Goal: Transaction & Acquisition: Purchase product/service

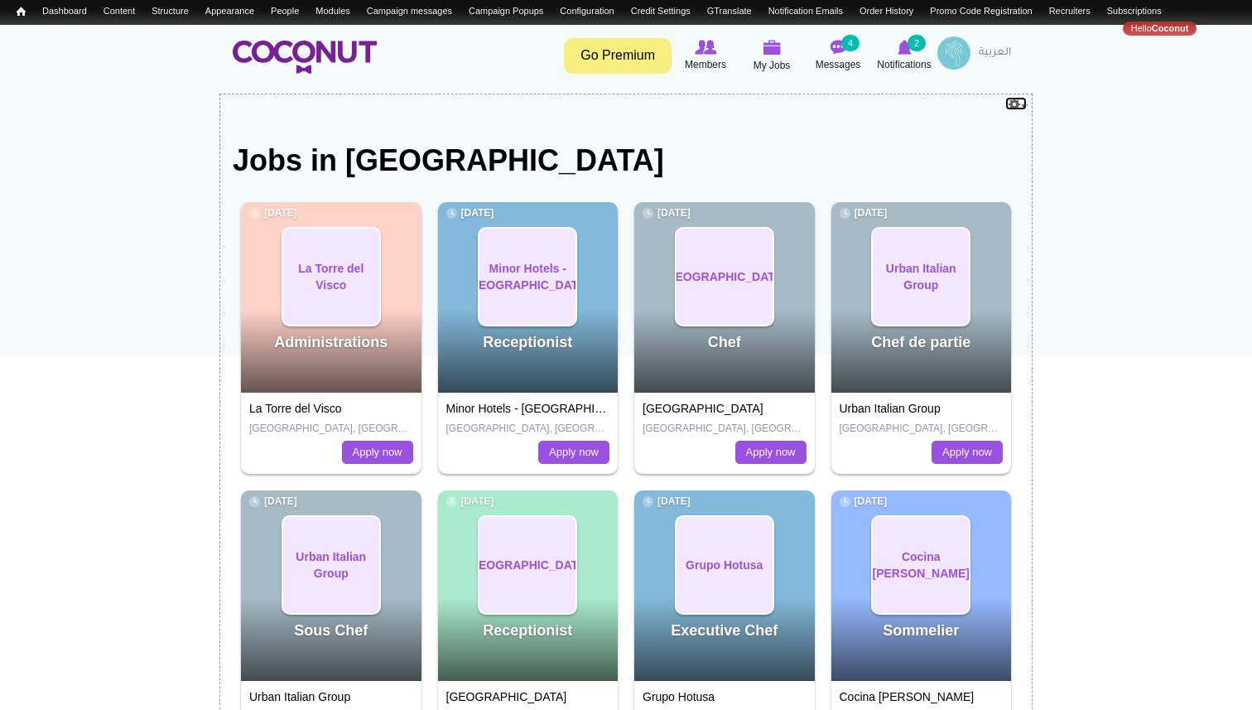
click at [1023, 109] on link "Configure" at bounding box center [1016, 103] width 23 height 15
click at [1000, 123] on link "Edit view" at bounding box center [998, 125] width 57 height 16
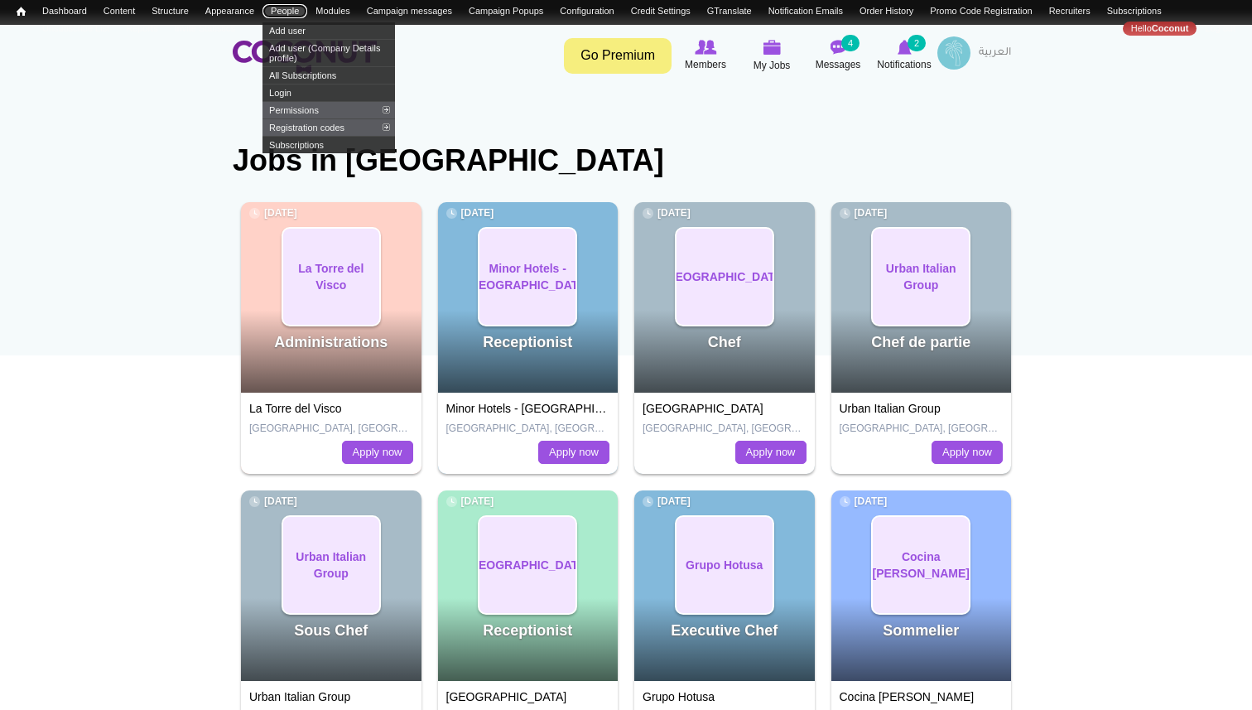
click at [299, 9] on link "People" at bounding box center [285, 11] width 45 height 14
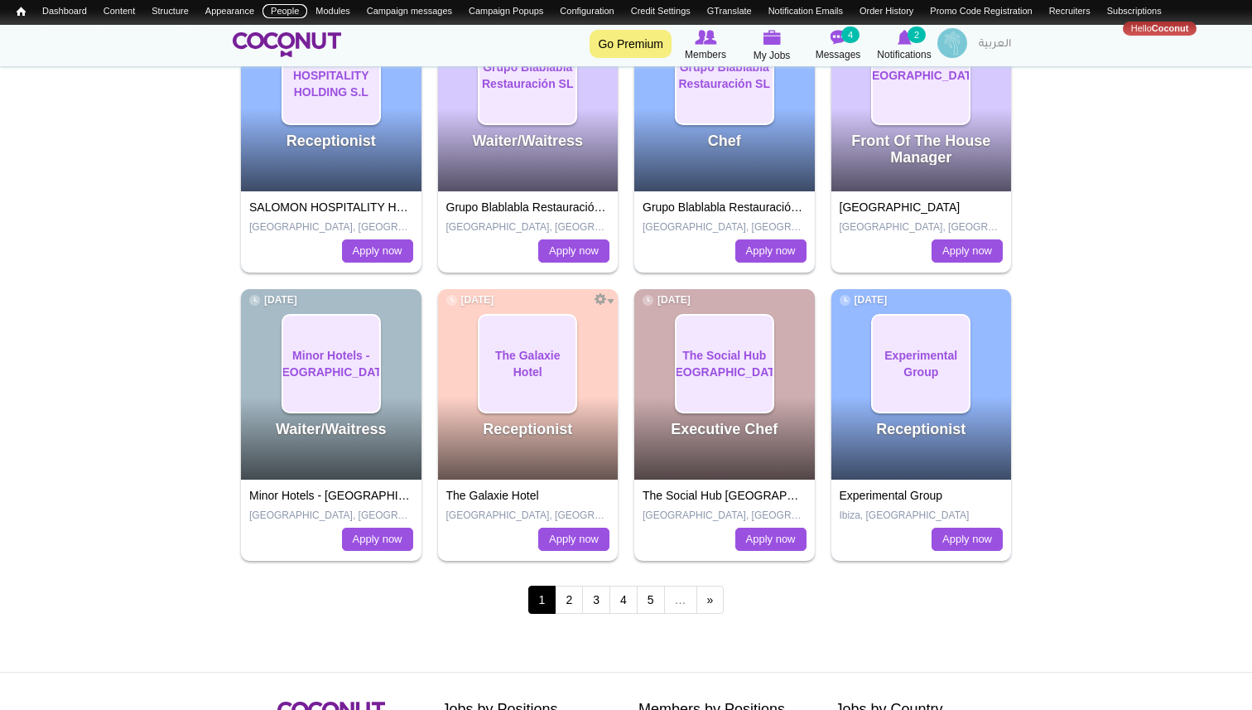
scroll to position [1583, 0]
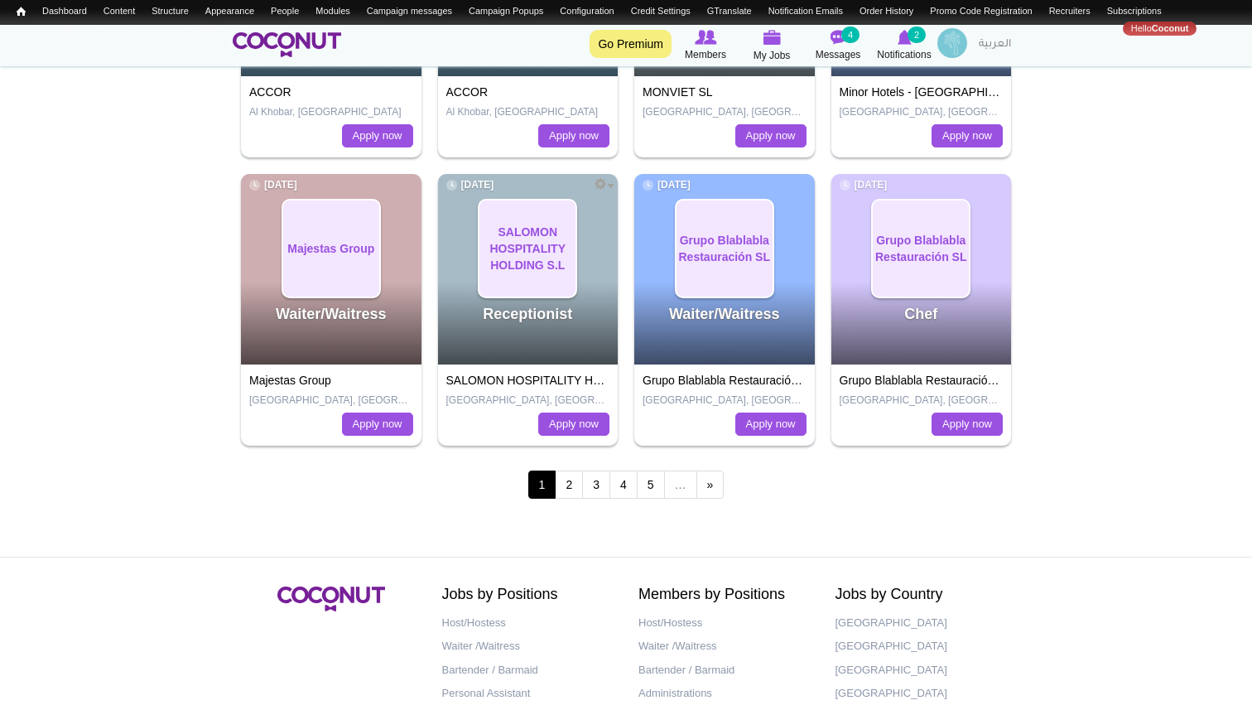
scroll to position [1530, 0]
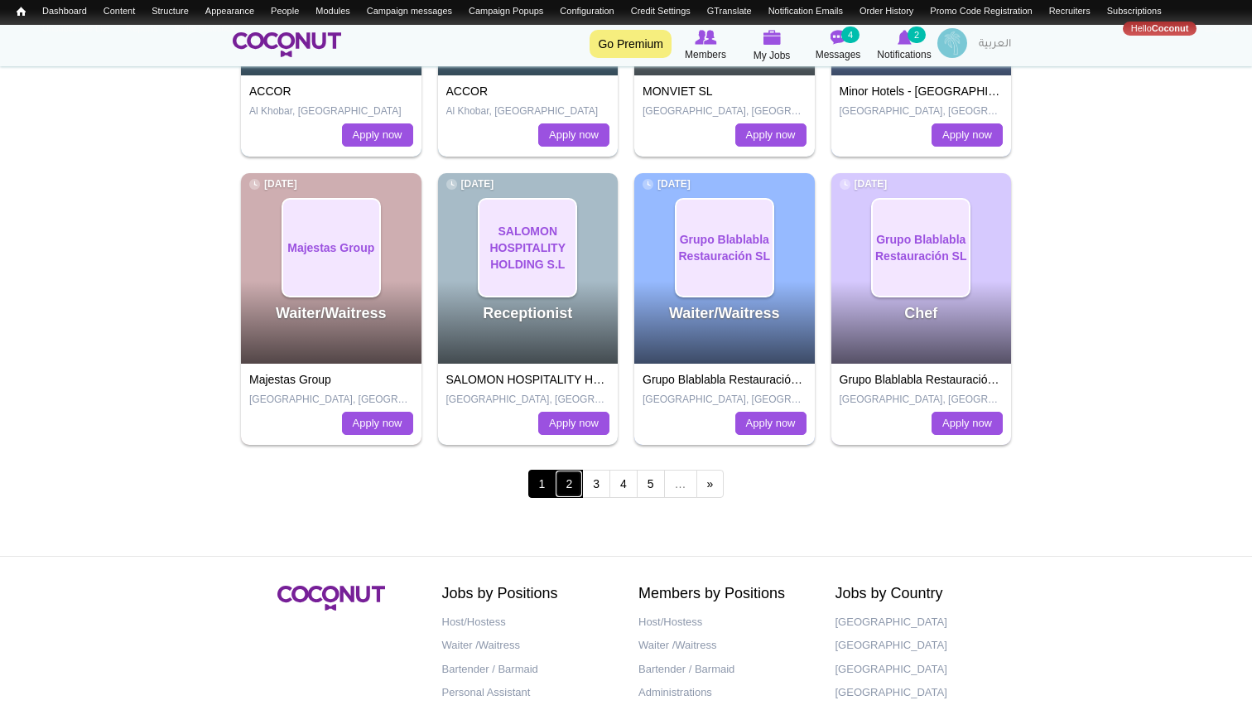
click at [572, 485] on link "2" at bounding box center [569, 484] width 28 height 28
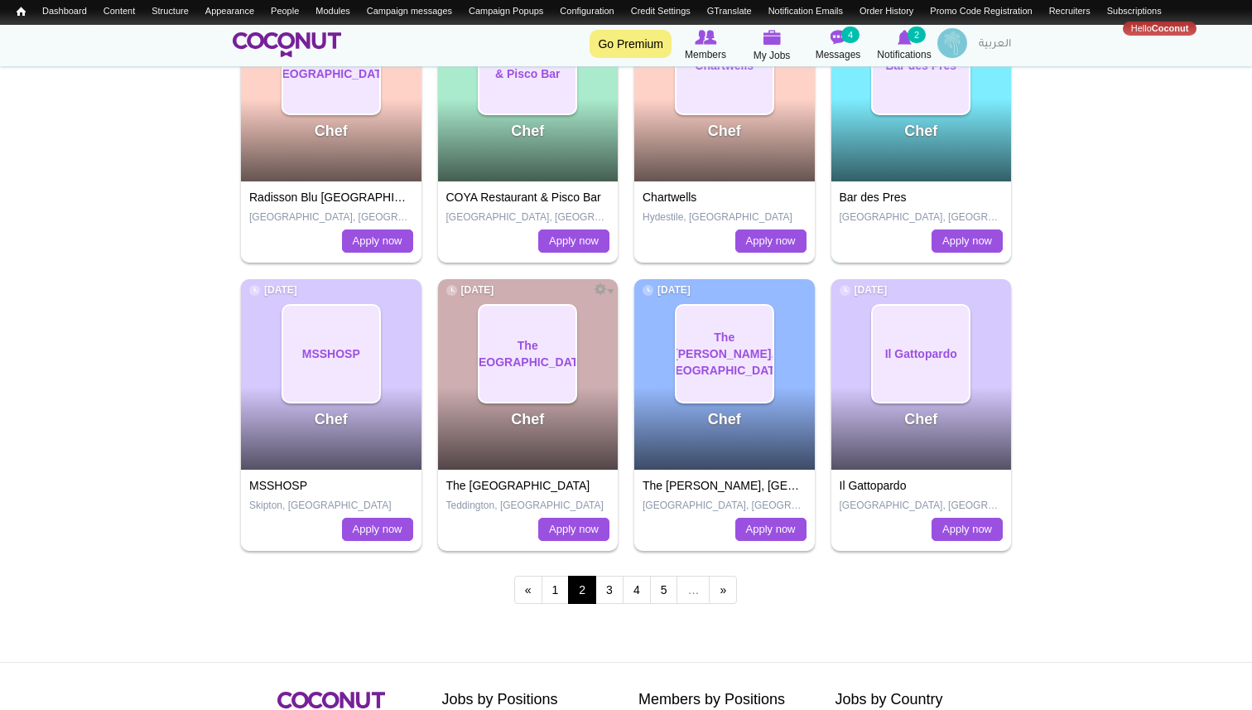
scroll to position [1365, 0]
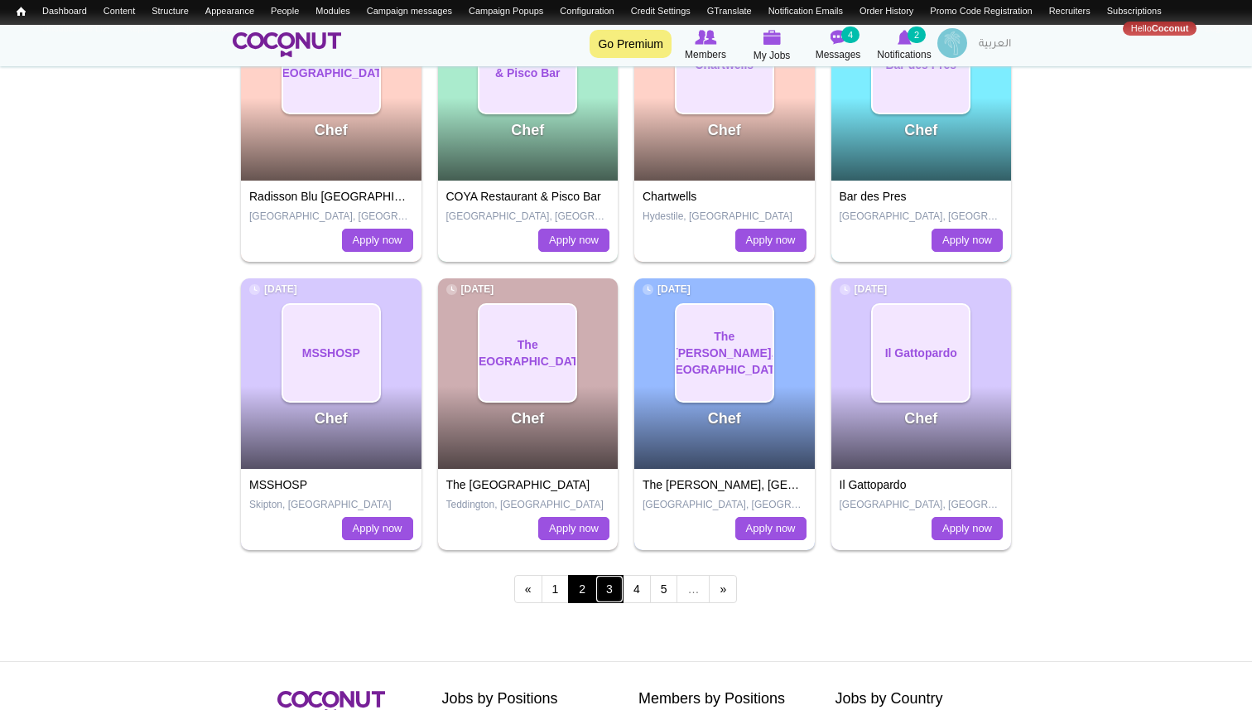
click at [611, 590] on link "3" at bounding box center [610, 589] width 28 height 28
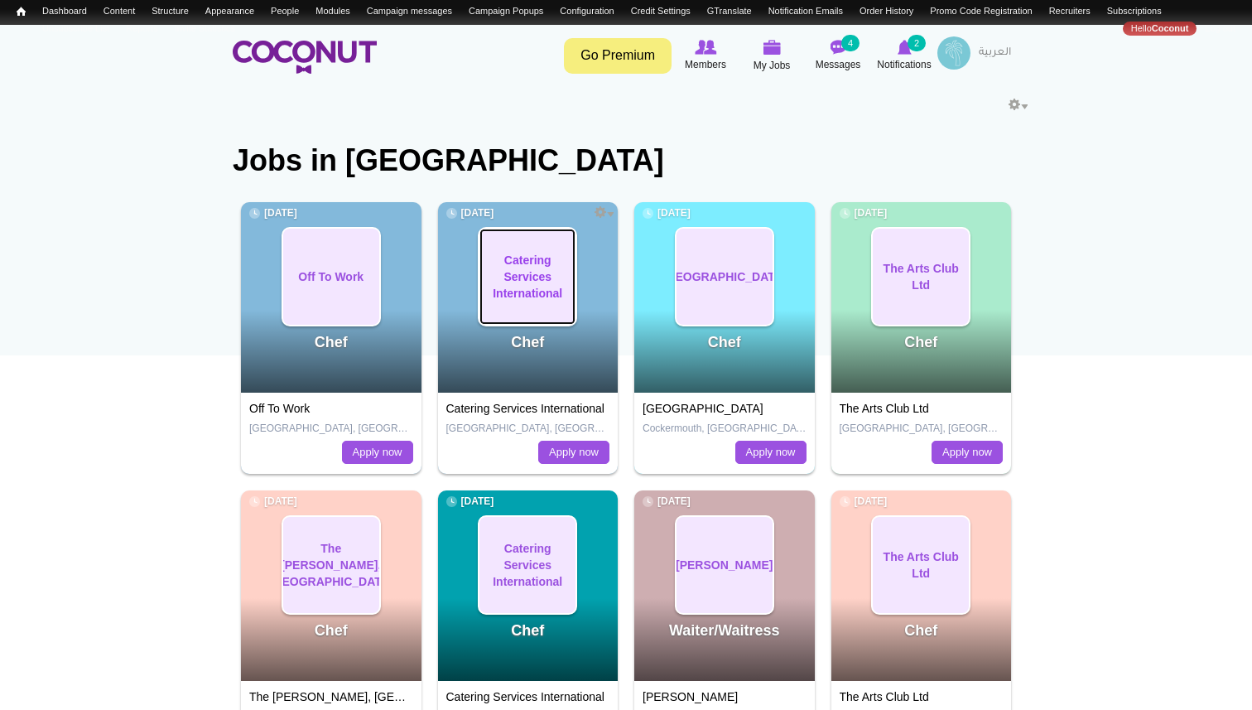
click at [533, 291] on span "Catering Services International" at bounding box center [528, 277] width 96 height 50
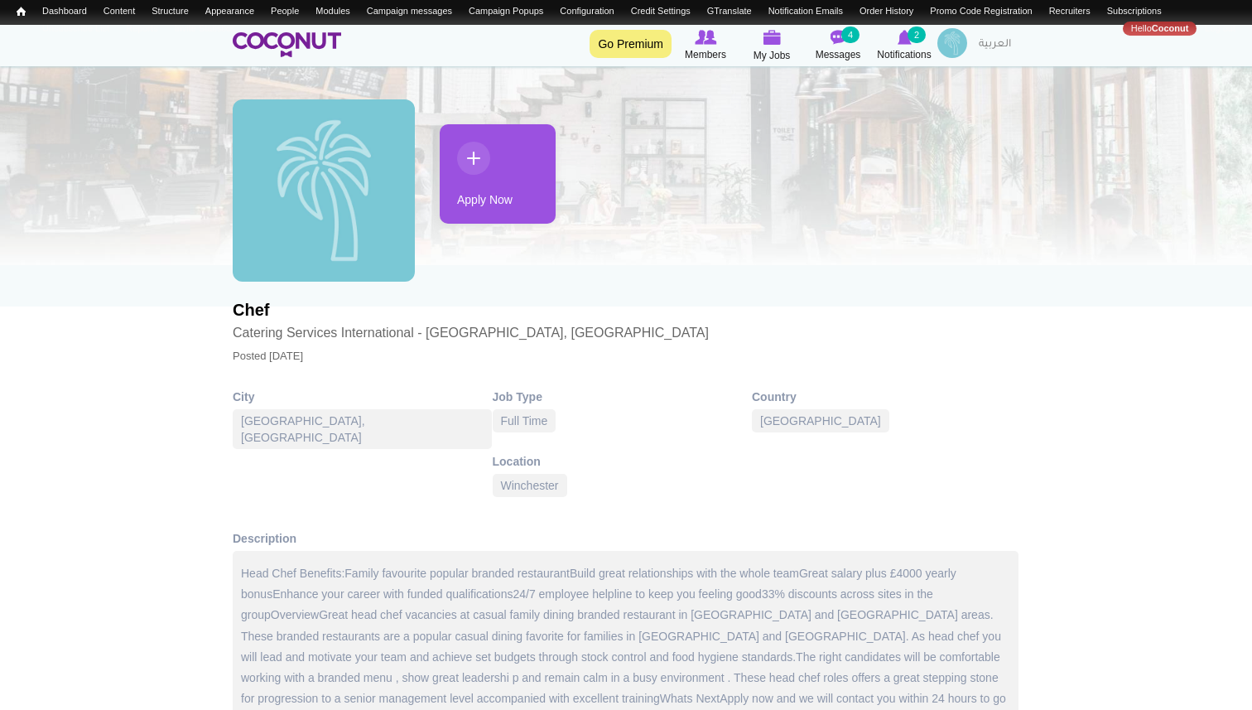
scroll to position [64, 0]
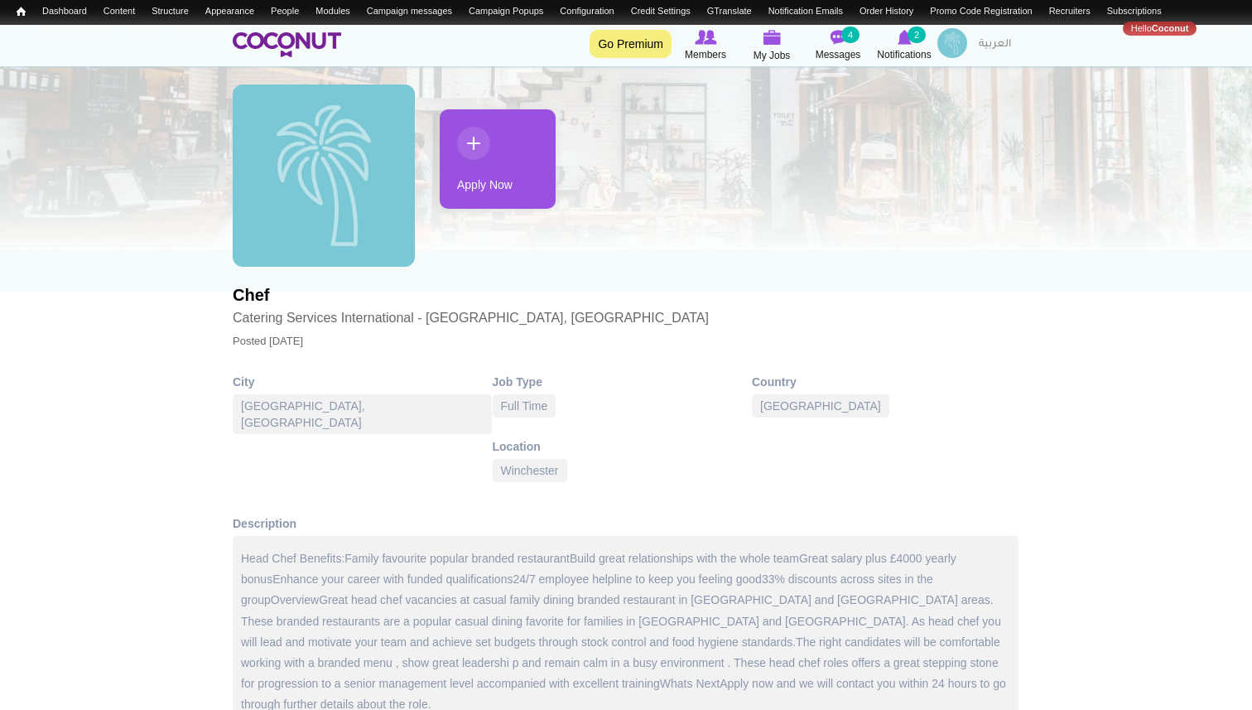
click at [500, 157] on link "Apply Now" at bounding box center [498, 158] width 116 height 99
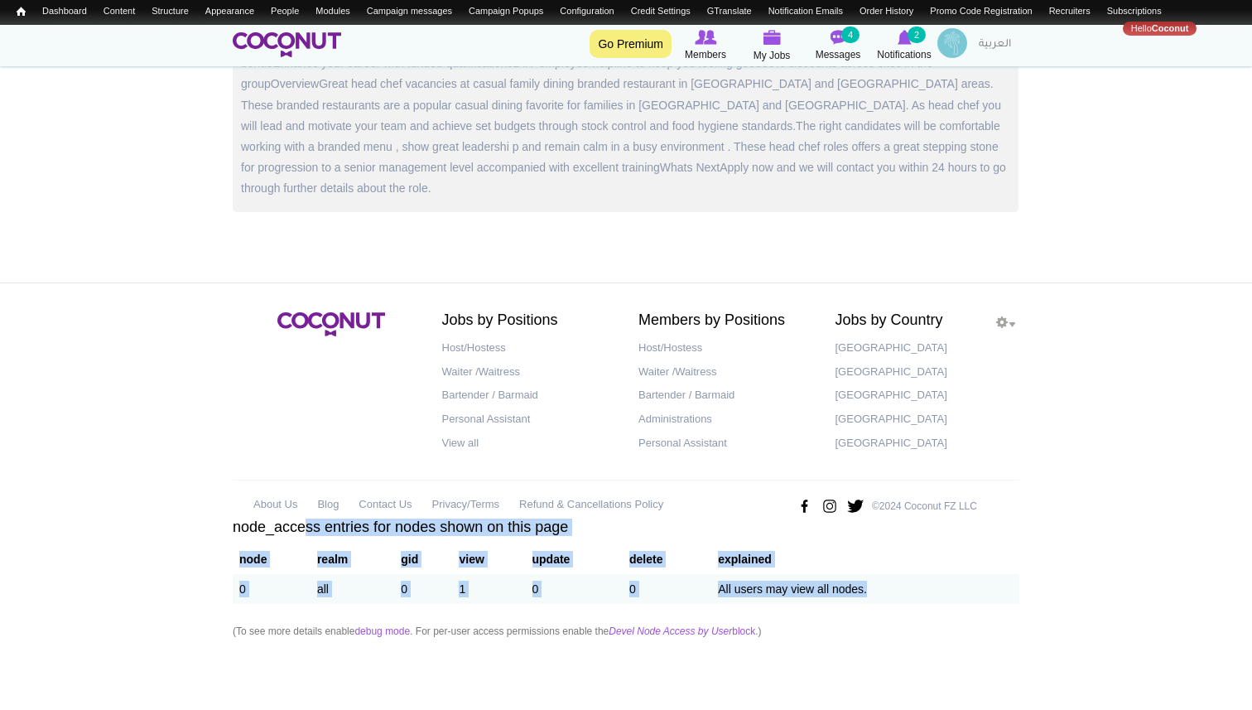
drag, startPoint x: 305, startPoint y: 524, endPoint x: 872, endPoint y: 587, distance: 570.9
click at [872, 587] on section "node_access entries for nodes shown on this page Configure Configure block node…" at bounding box center [626, 496] width 787 height 369
click at [728, 632] on em "Devel Node Access by User" at bounding box center [670, 631] width 123 height 12
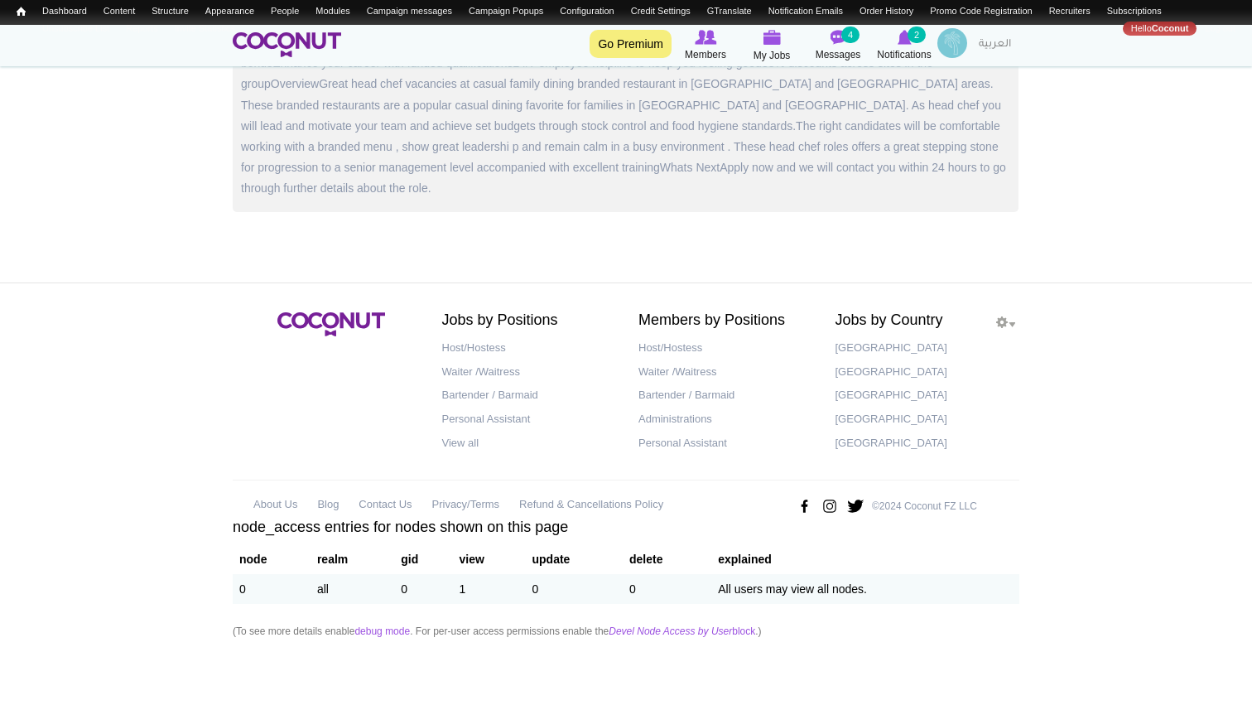
click at [301, 532] on h2 "node_access entries for nodes shown on this page" at bounding box center [626, 424] width 787 height 224
click at [388, 633] on link "debug mode" at bounding box center [382, 631] width 55 height 12
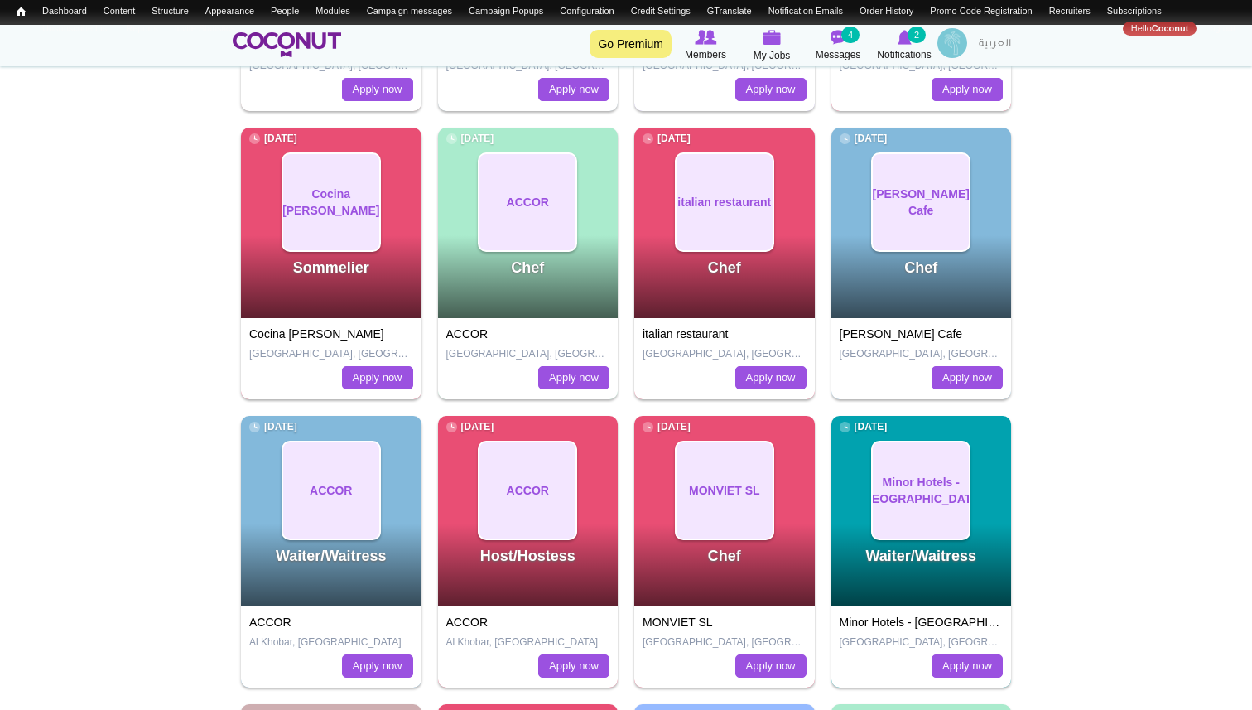
scroll to position [1583, 0]
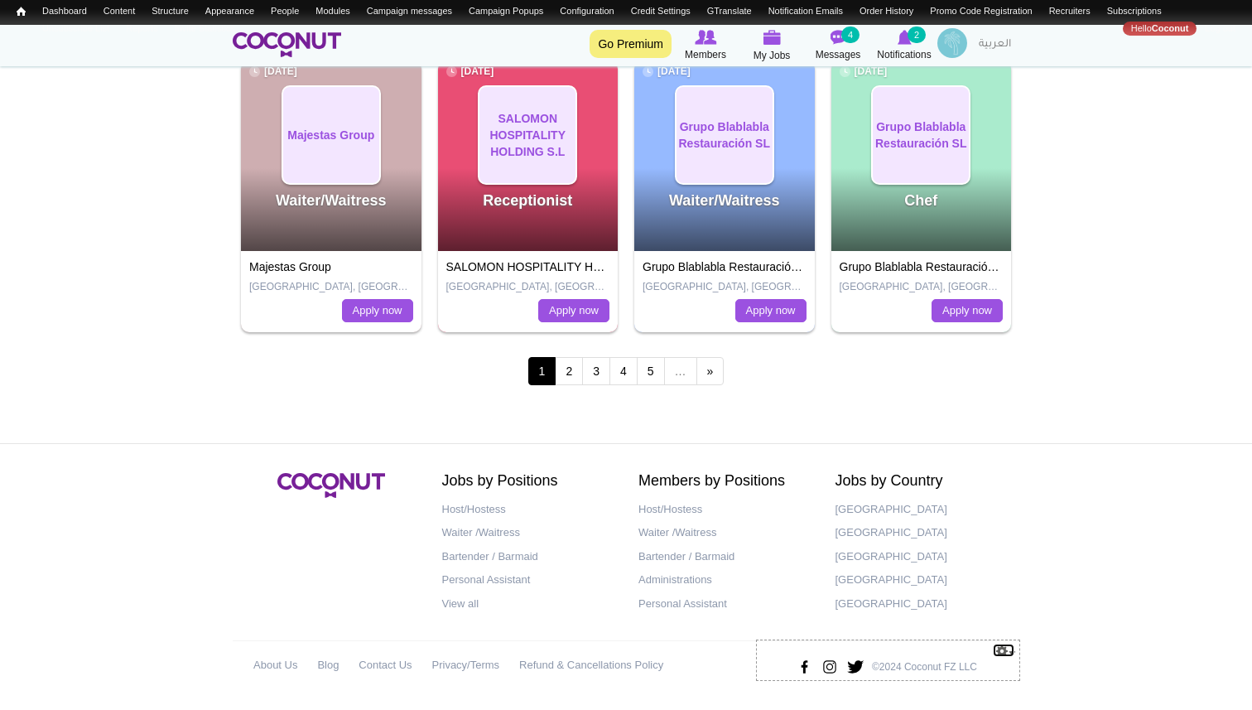
click at [1010, 653] on link "Configure" at bounding box center [1003, 650] width 23 height 15
click at [981, 669] on link "Configure block" at bounding box center [971, 672] width 88 height 16
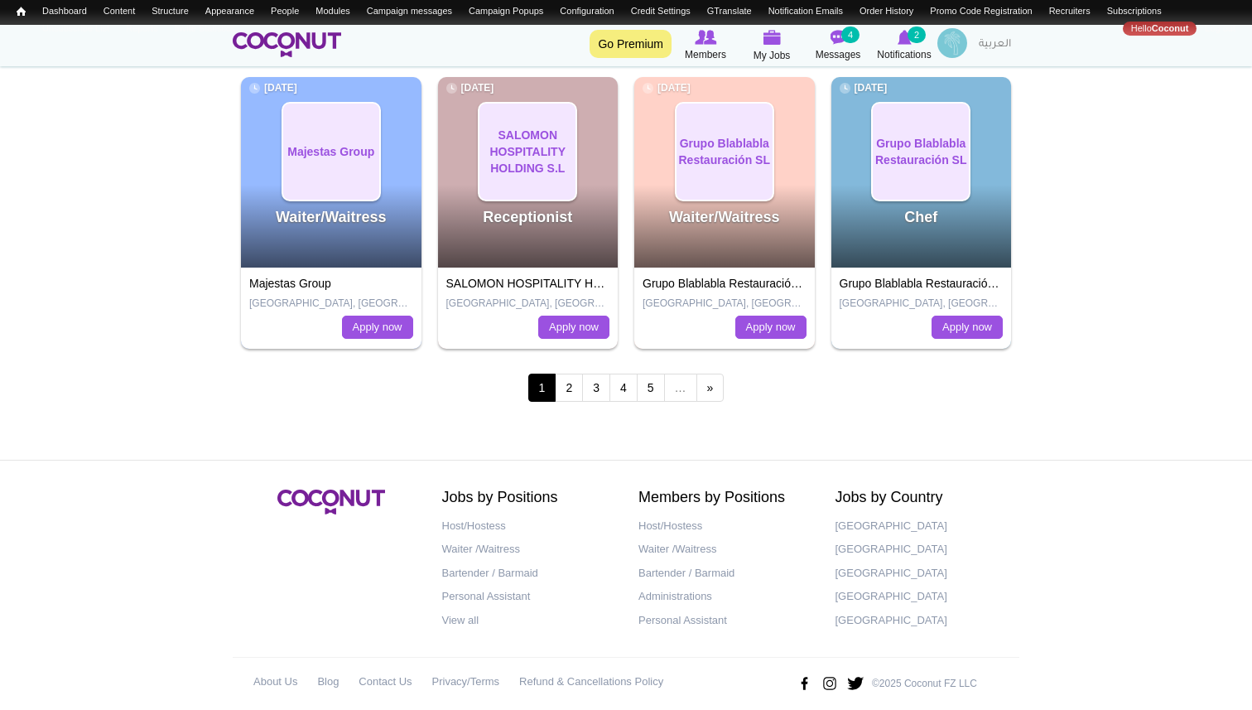
scroll to position [1583, 0]
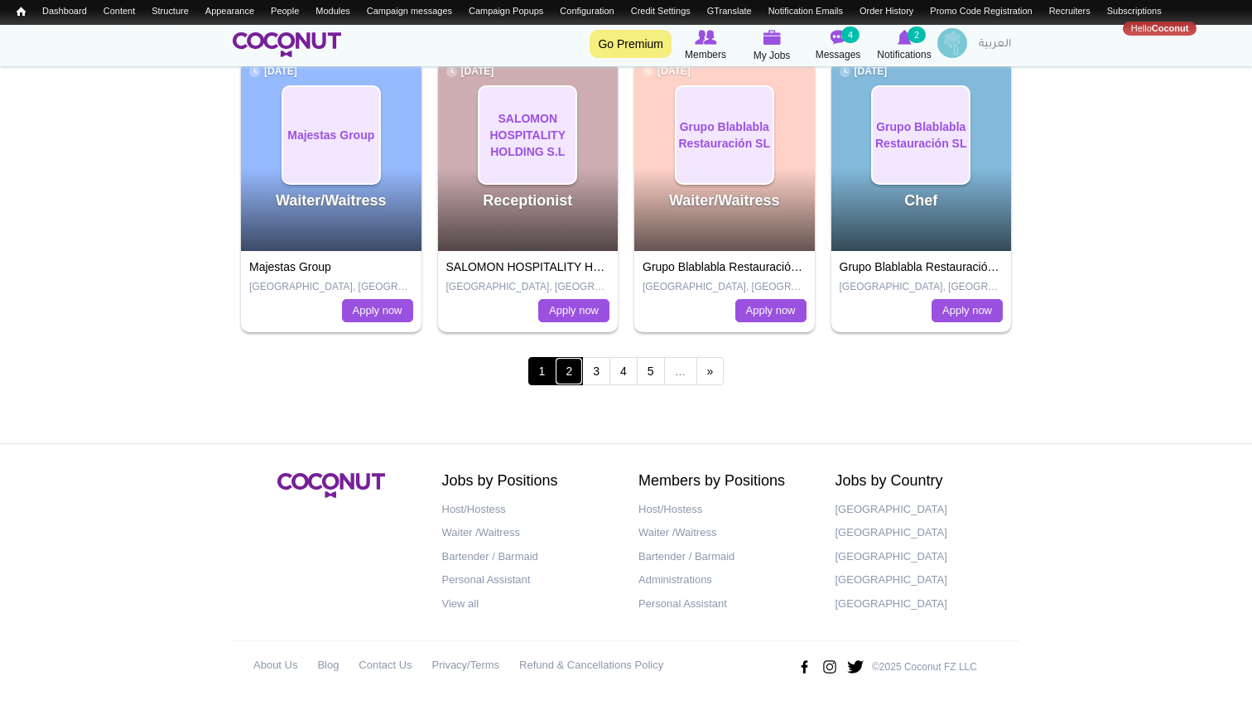
click at [571, 373] on link "2" at bounding box center [569, 371] width 28 height 28
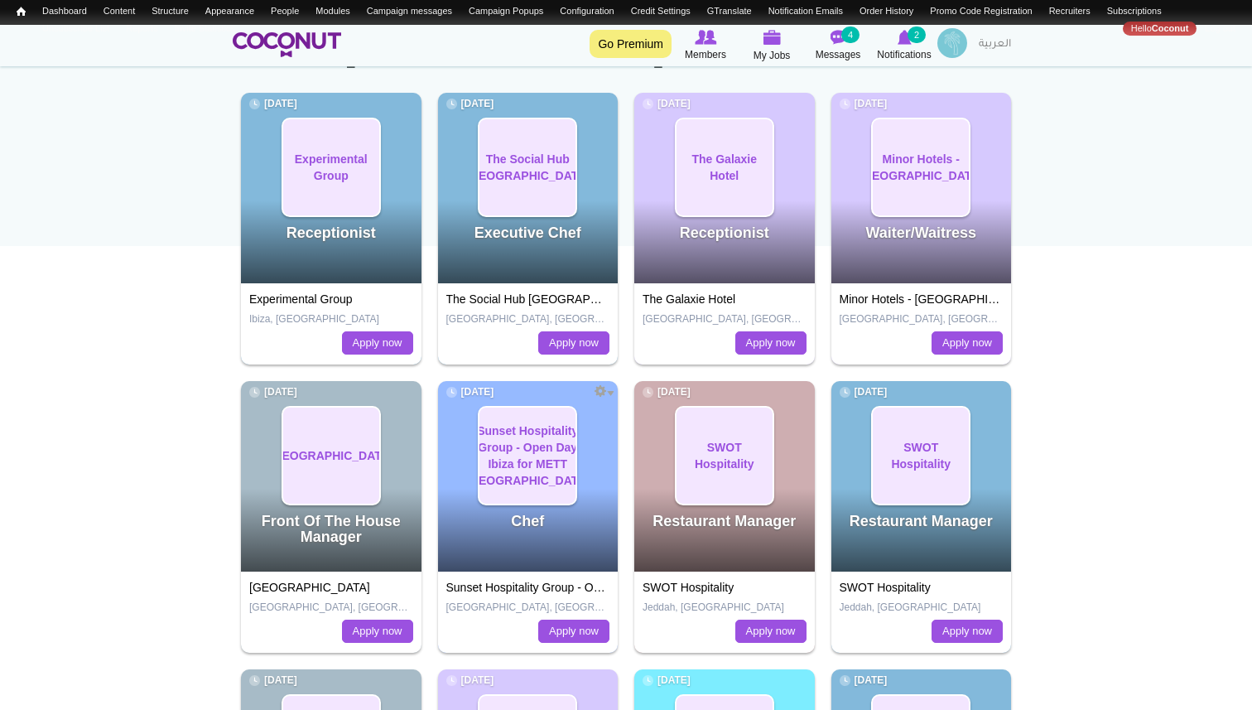
scroll to position [108, 0]
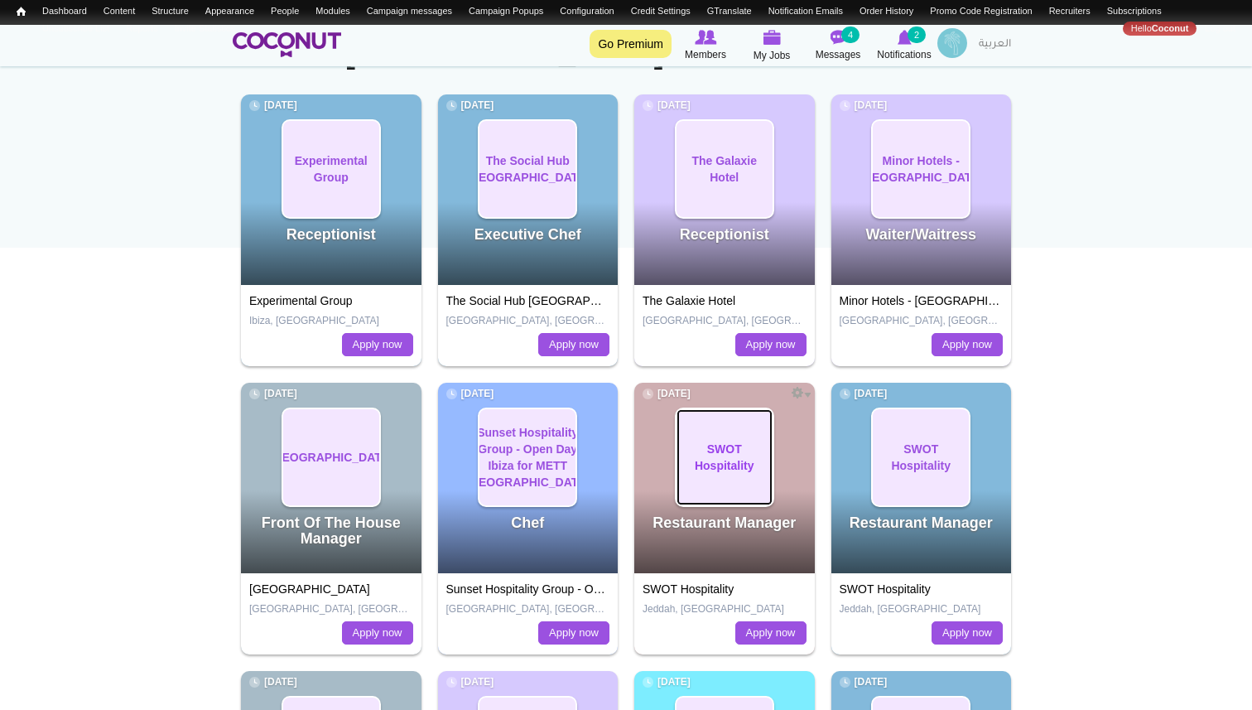
click at [743, 452] on span "SWOT Hospitality" at bounding box center [725, 457] width 96 height 33
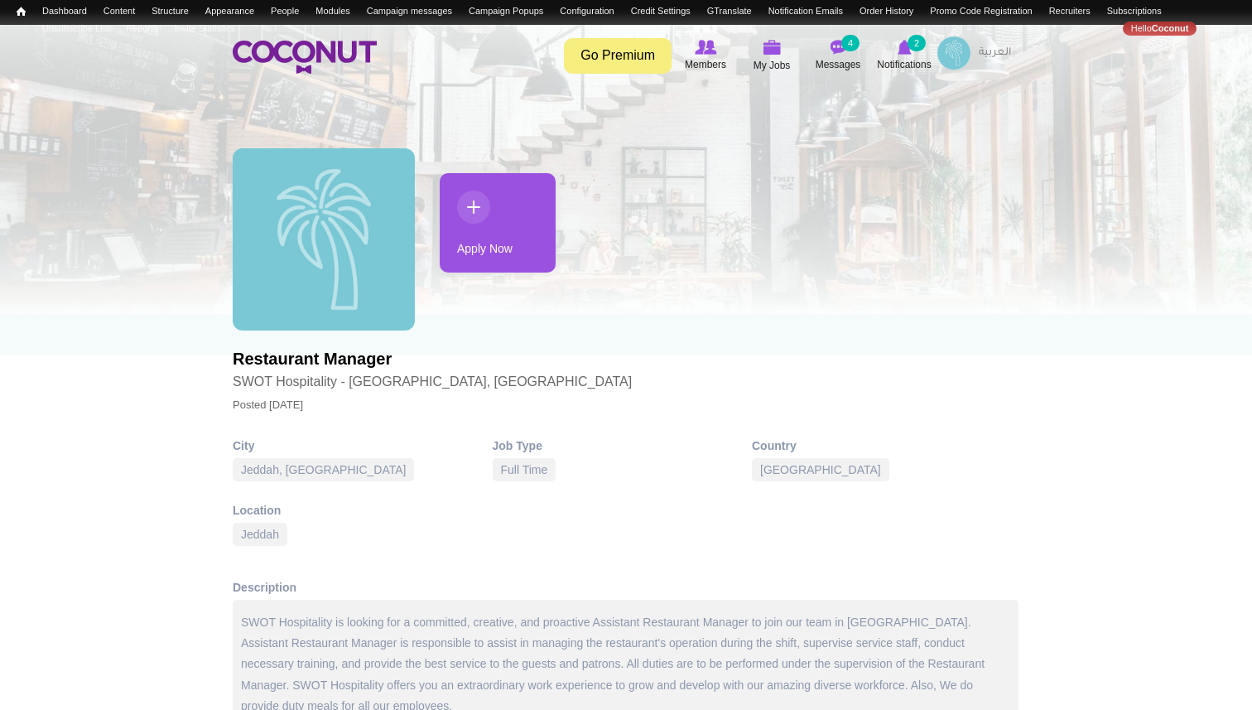
click at [499, 247] on link "Apply Now" at bounding box center [498, 222] width 116 height 99
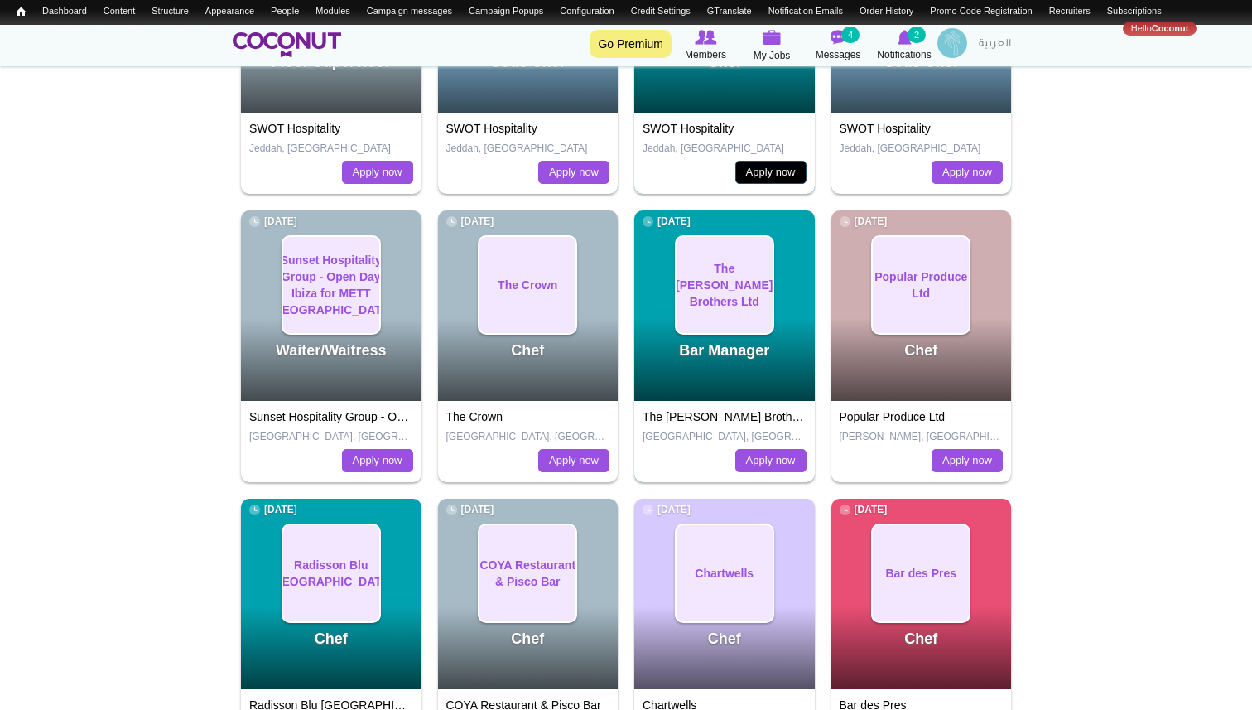
scroll to position [857, 0]
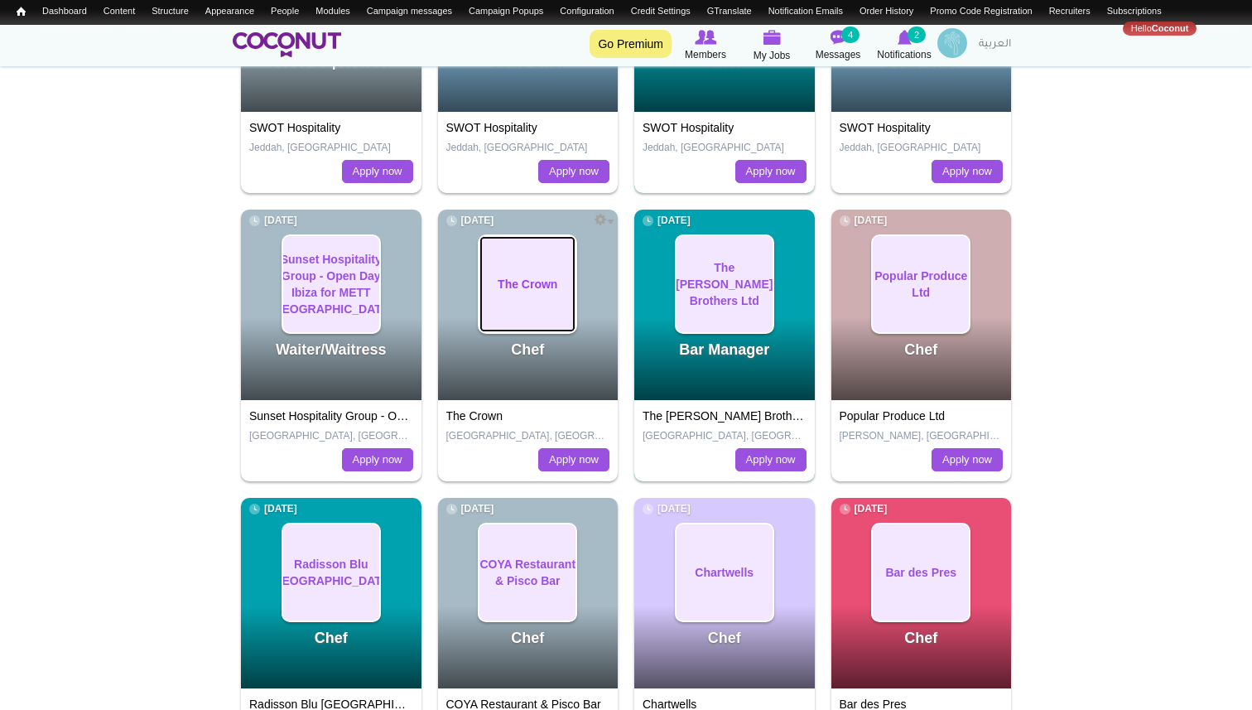
click at [540, 311] on link "The Crown" at bounding box center [528, 284] width 96 height 96
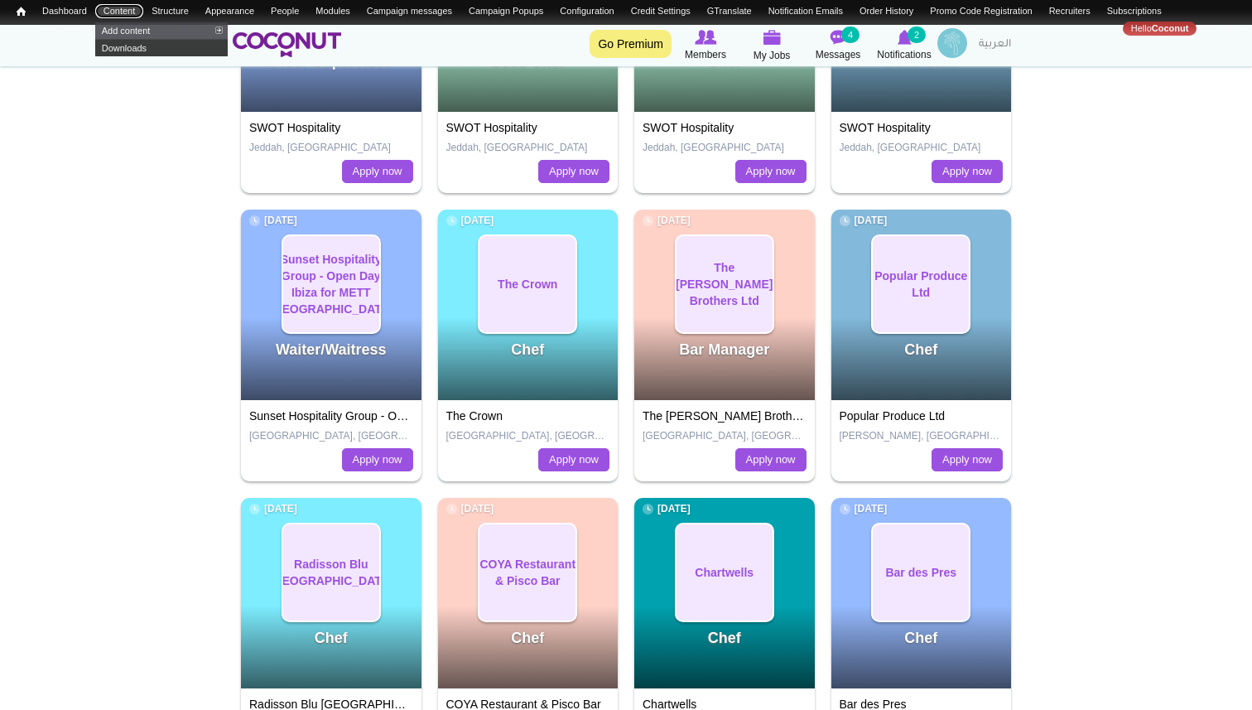
click at [114, 7] on link "Content" at bounding box center [119, 11] width 48 height 14
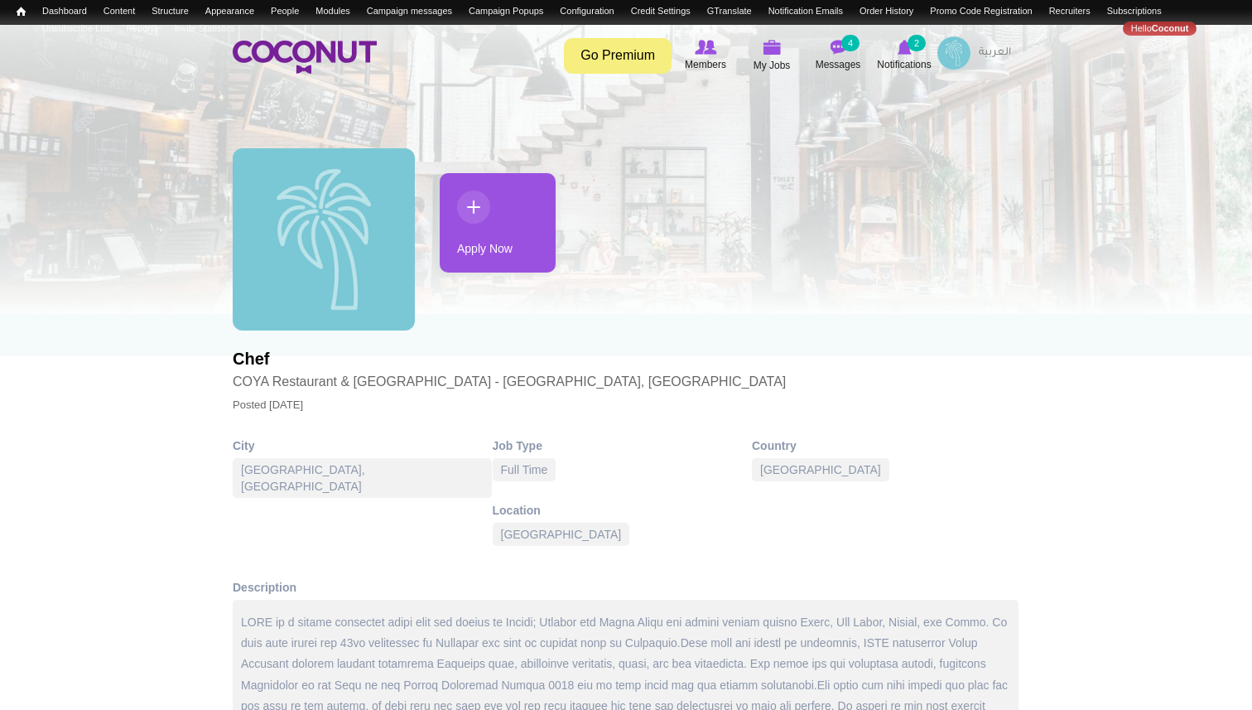
click at [498, 248] on link "Apply Now" at bounding box center [498, 222] width 116 height 99
